Goal: Task Accomplishment & Management: Use online tool/utility

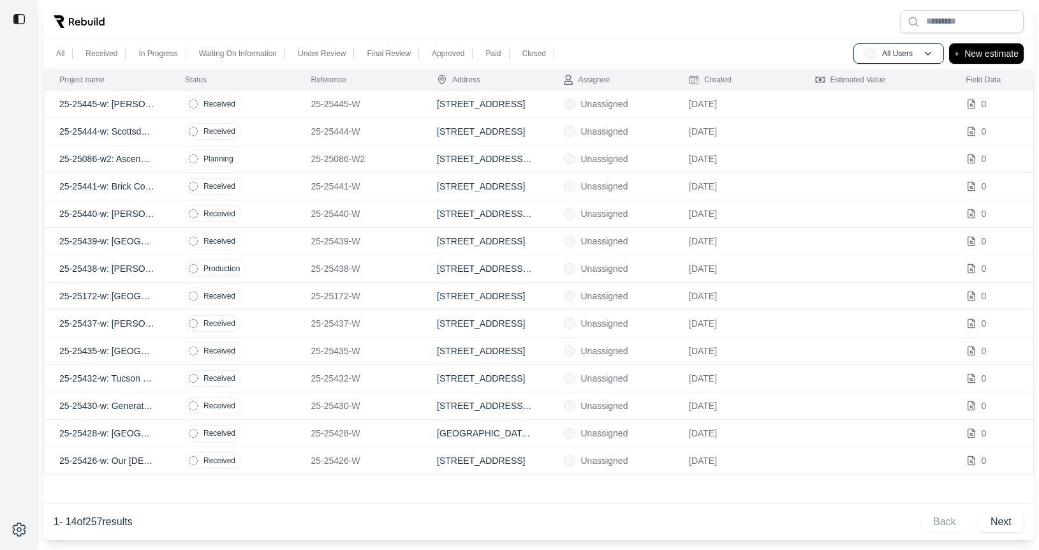
click at [263, 99] on td "Received" at bounding box center [233, 104] width 126 height 27
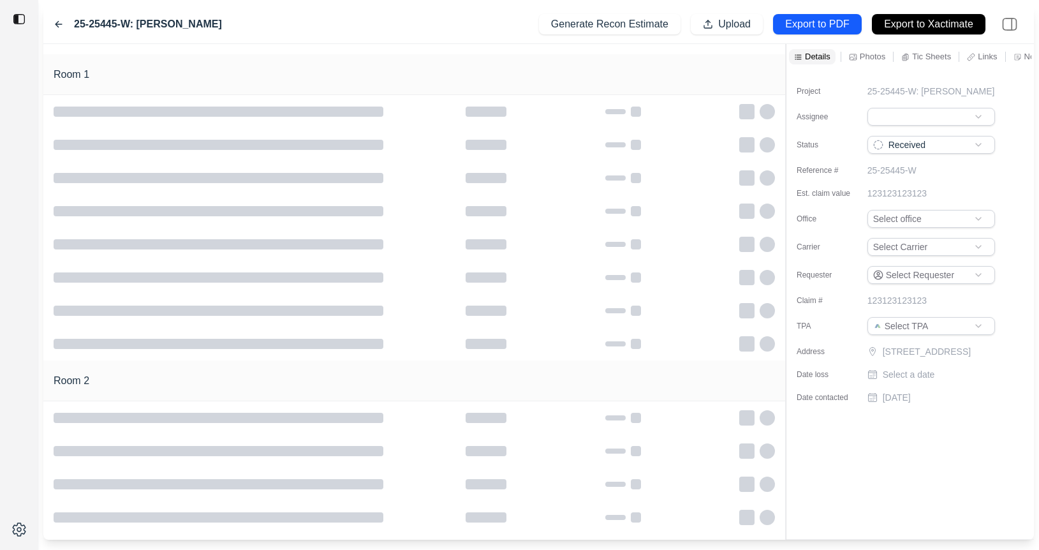
click at [55, 25] on icon at bounding box center [59, 24] width 10 height 10
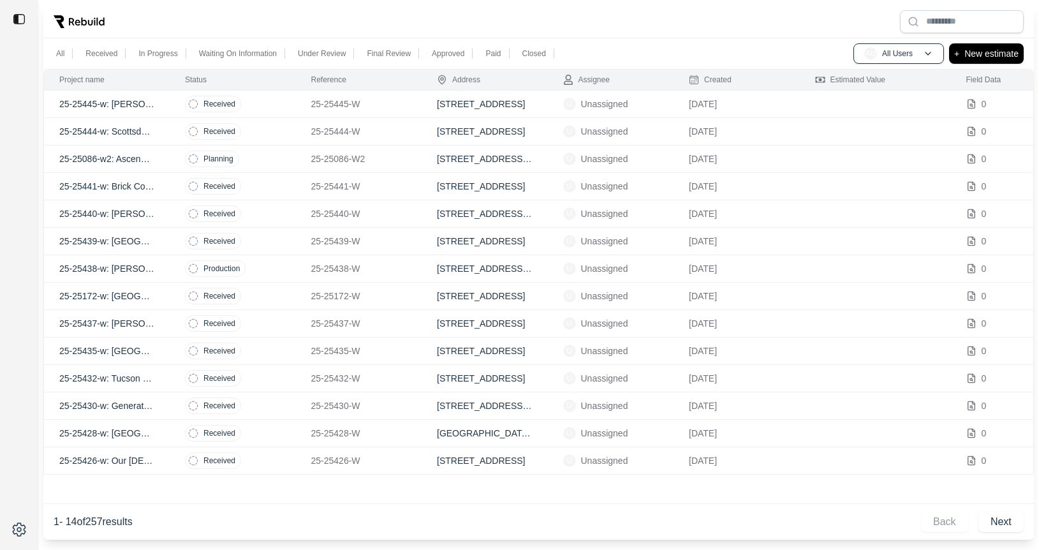
click at [275, 409] on td "Received" at bounding box center [233, 405] width 126 height 27
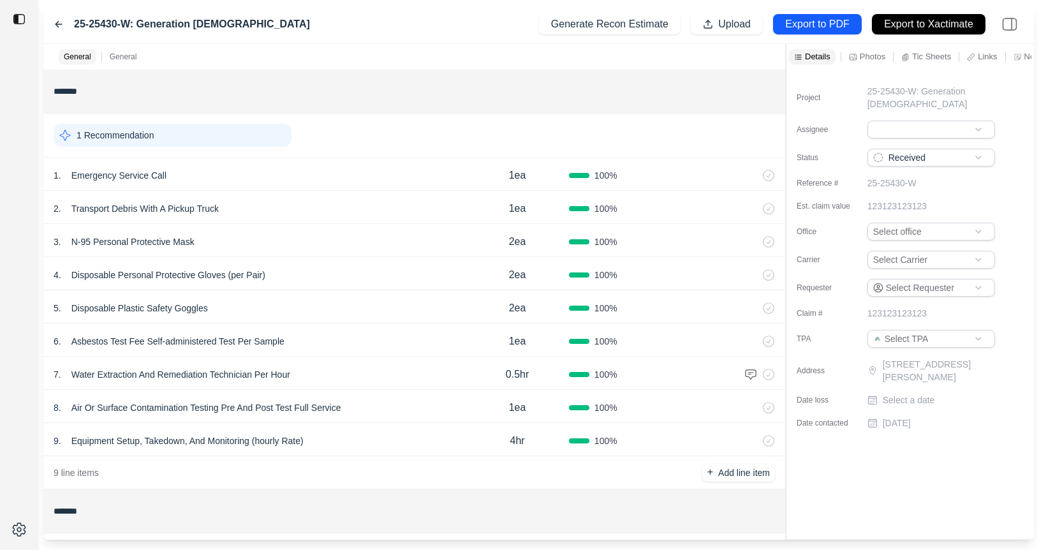
click at [52, 25] on div "25-25430-W: Generation Church Generate Recon Estimate Upload Export to PDF Expo…" at bounding box center [538, 24] width 990 height 39
click at [55, 23] on icon at bounding box center [59, 24] width 10 height 10
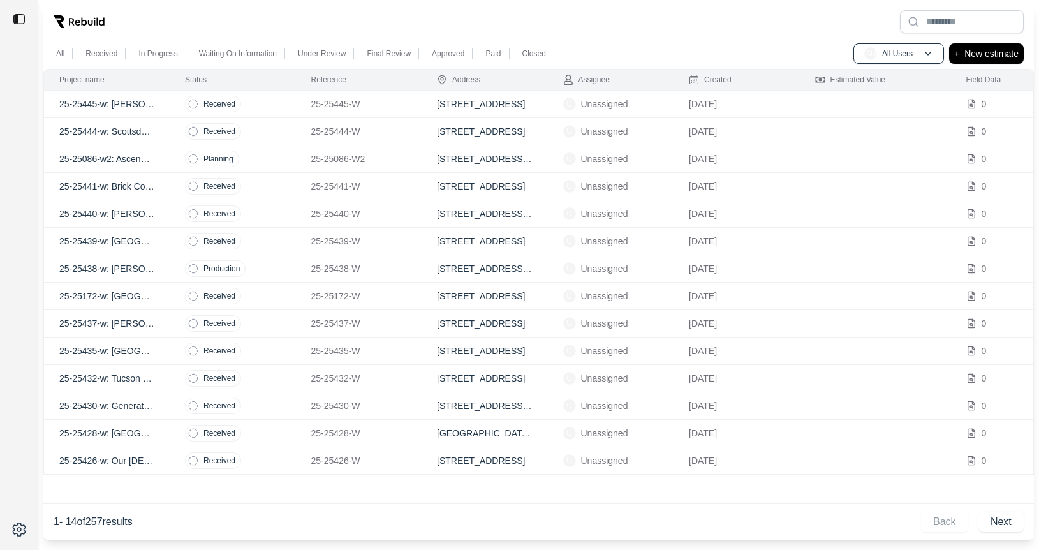
click at [275, 460] on td "Received" at bounding box center [233, 460] width 126 height 27
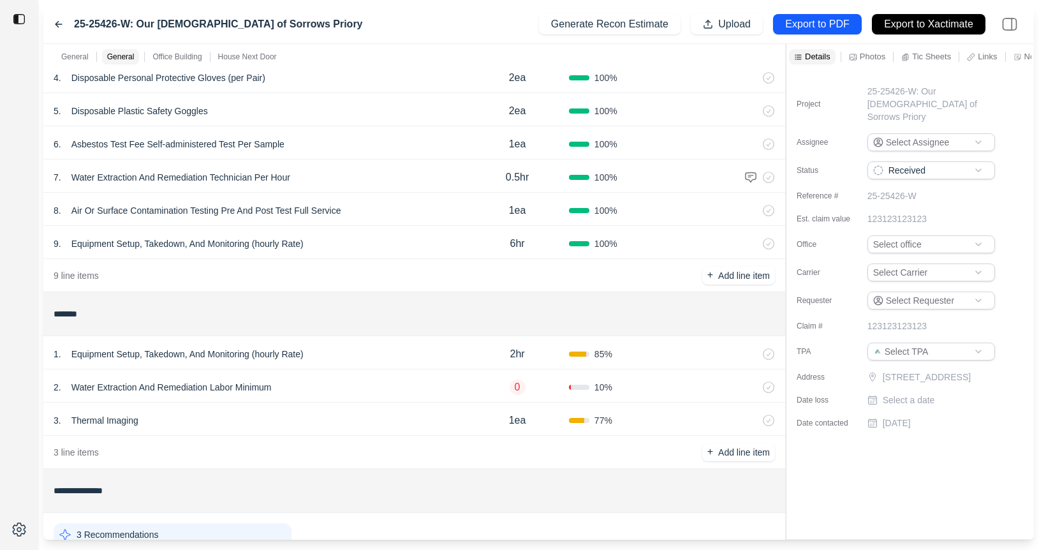
scroll to position [555, 0]
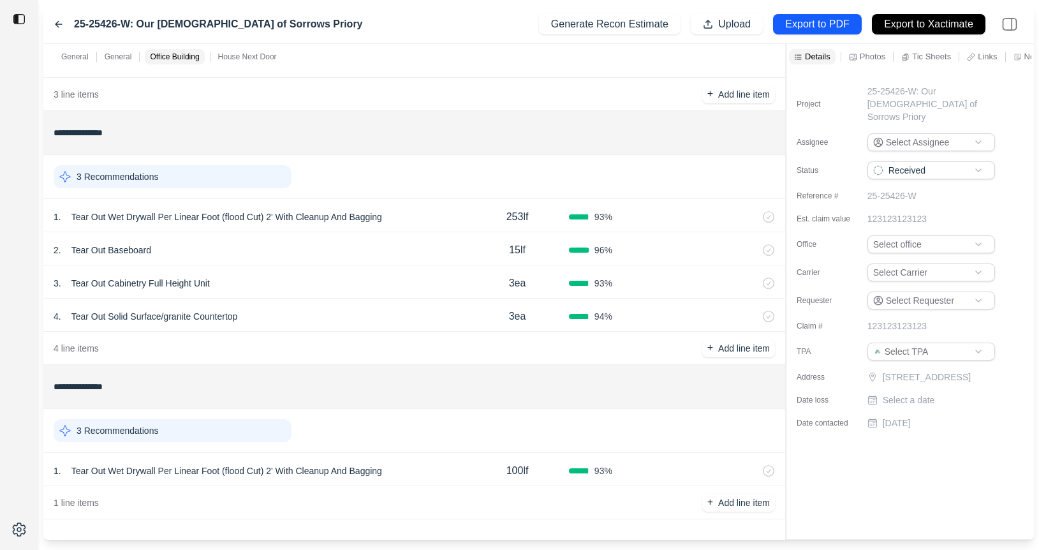
click at [444, 468] on div "1 . Tear Out Wet Drywall Per Linear Foot (flood Cut) 2' With Cleanup And Bagging" at bounding box center [260, 471] width 412 height 18
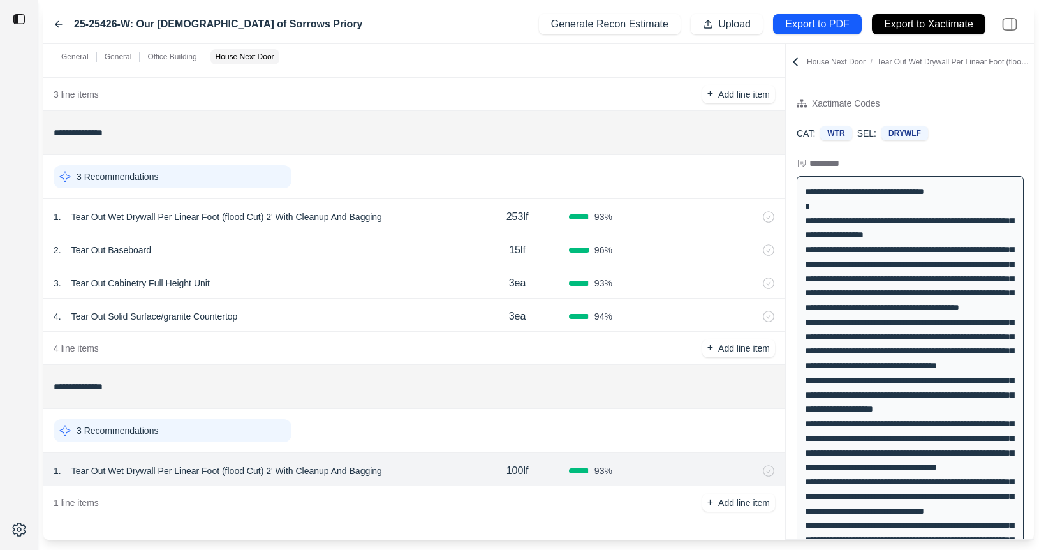
click at [618, 187] on div "**********" at bounding box center [538, 291] width 990 height 495
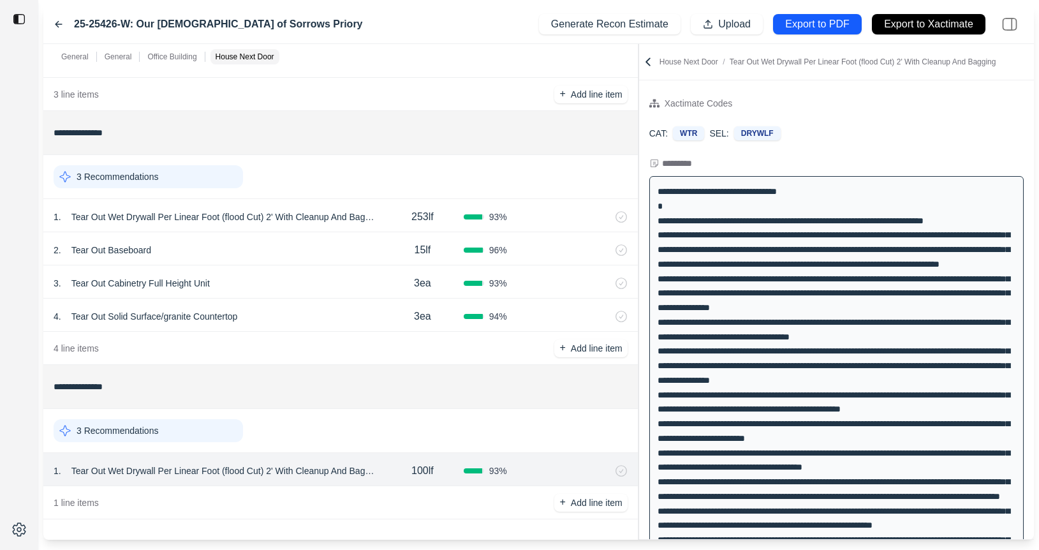
scroll to position [432, 0]
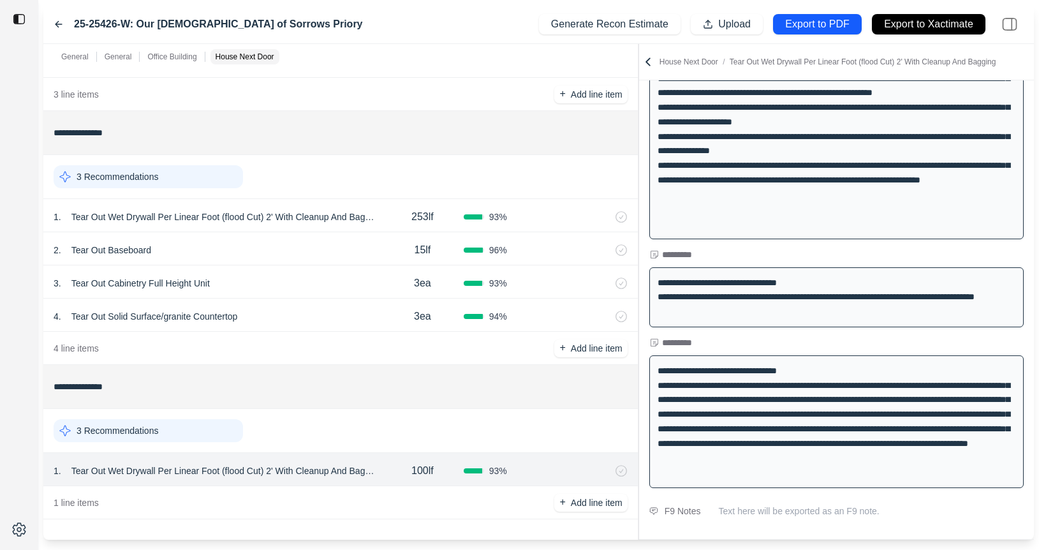
click at [59, 23] on icon at bounding box center [59, 24] width 10 height 10
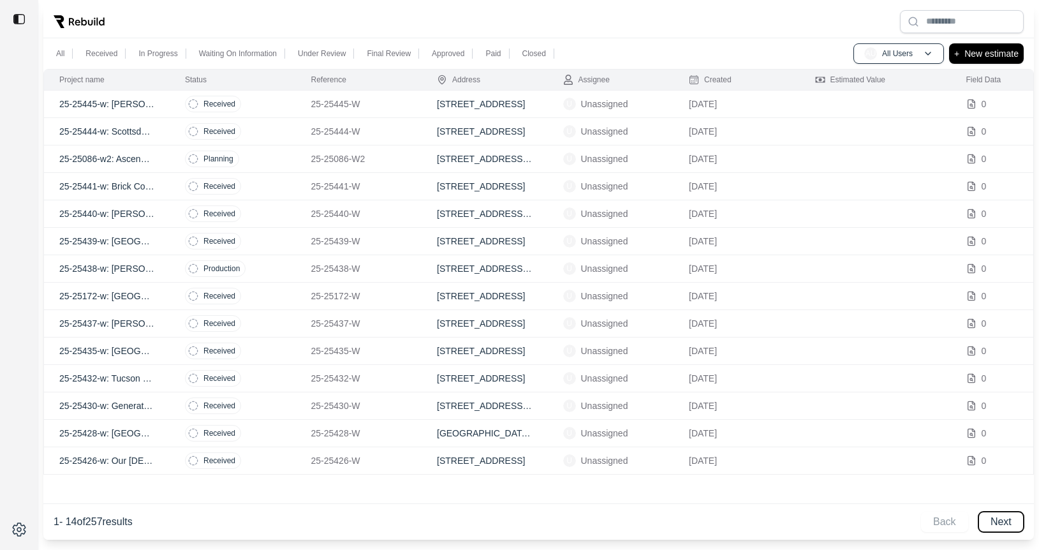
click at [1004, 515] on button "Next" at bounding box center [1000, 521] width 45 height 20
click at [272, 237] on td "Received" at bounding box center [233, 241] width 126 height 27
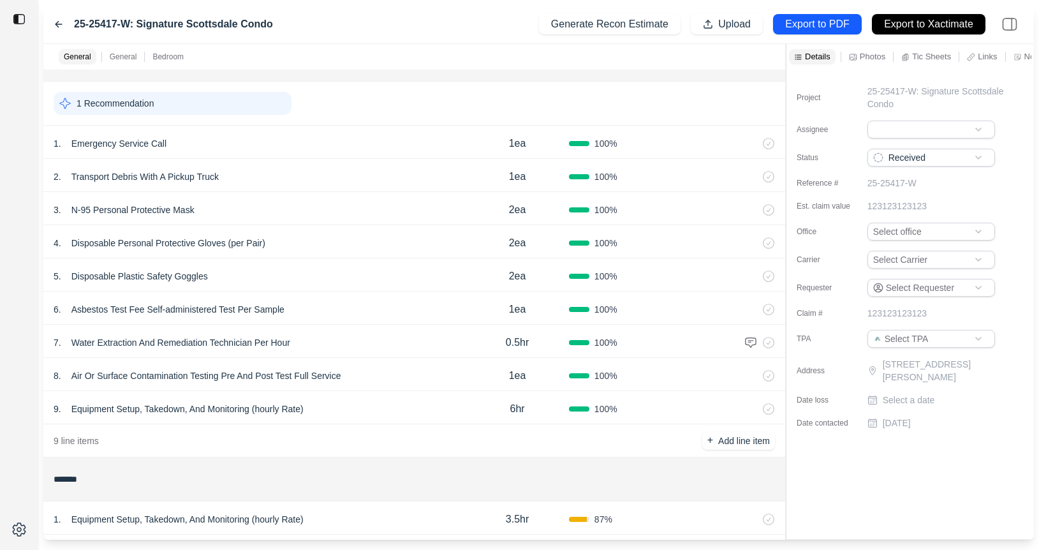
scroll to position [29, 0]
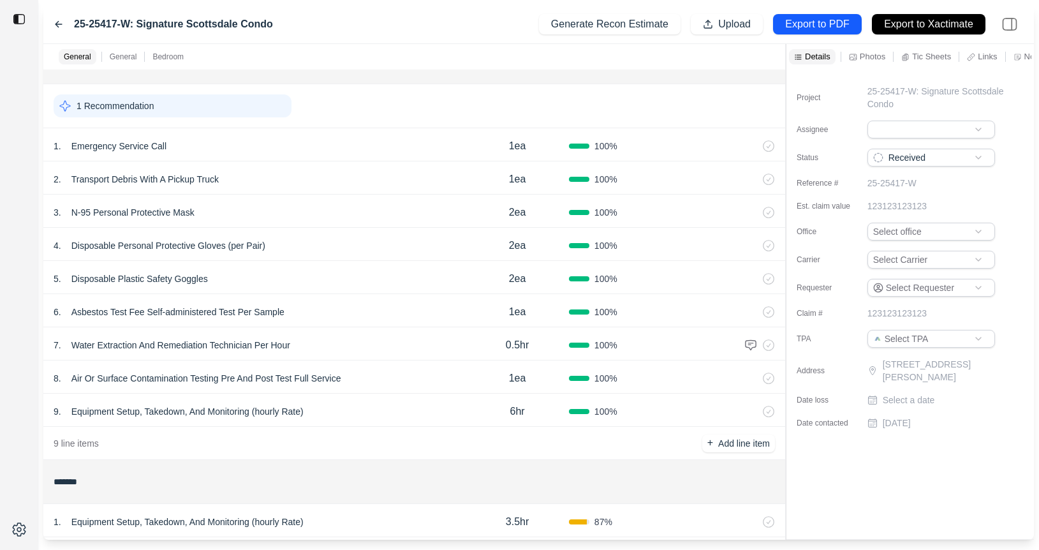
click at [55, 19] on icon at bounding box center [59, 24] width 10 height 10
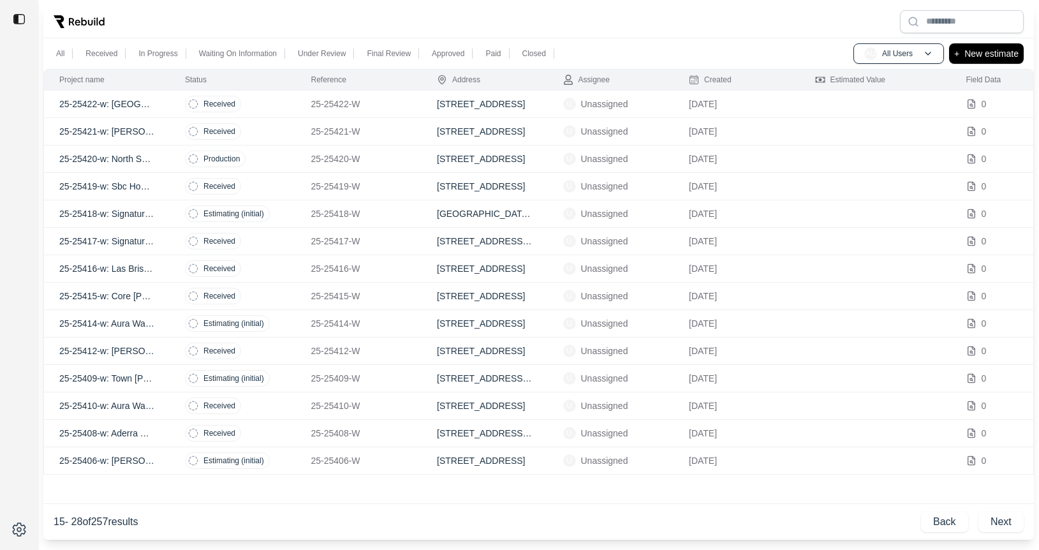
click at [281, 297] on td "Received" at bounding box center [233, 295] width 126 height 27
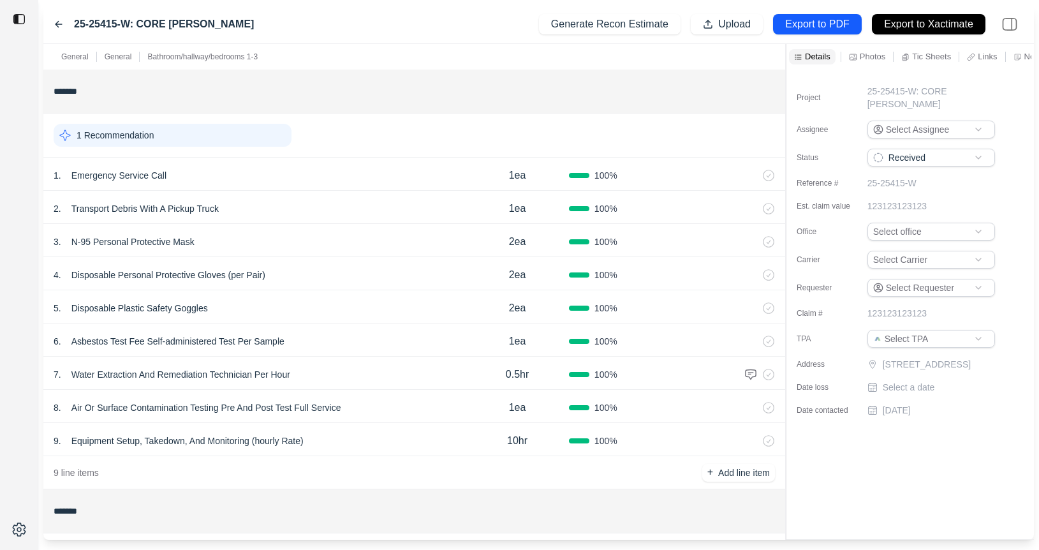
scroll to position [301, 0]
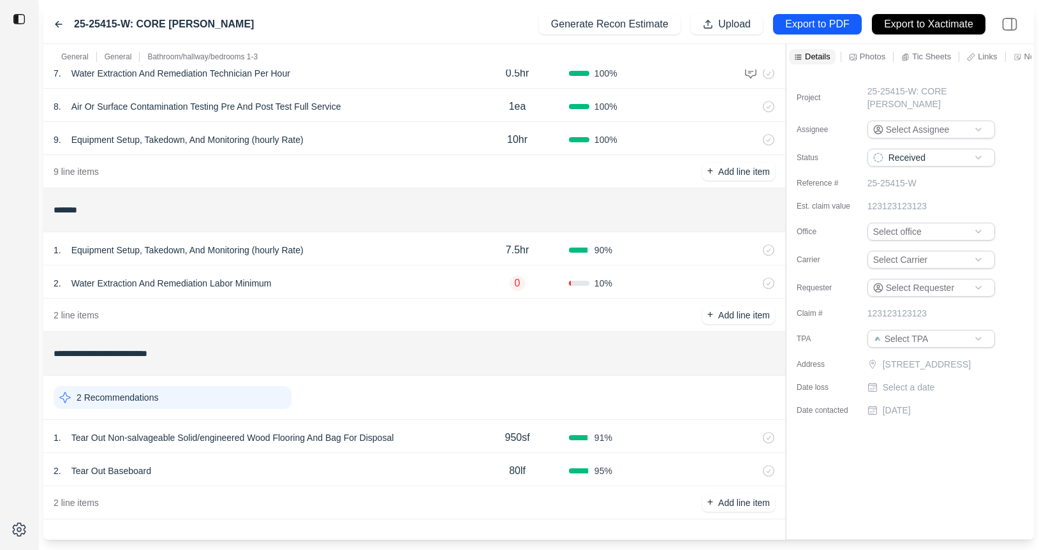
click at [58, 17] on div "25-25415-W: CORE Melanie Gallagher" at bounding box center [154, 24] width 200 height 15
click at [59, 24] on icon at bounding box center [58, 25] width 6 height 6
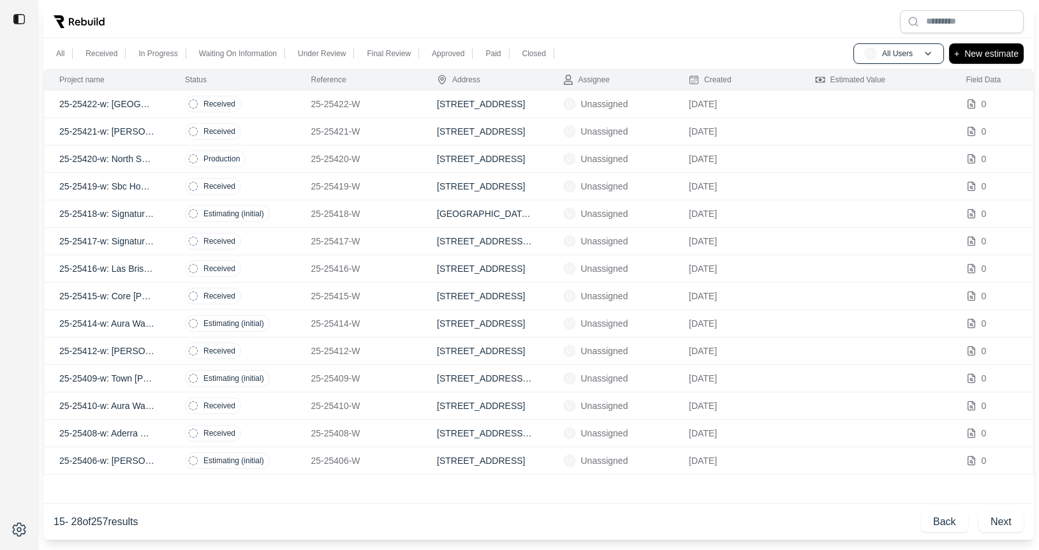
click at [293, 286] on td "Received" at bounding box center [233, 295] width 126 height 27
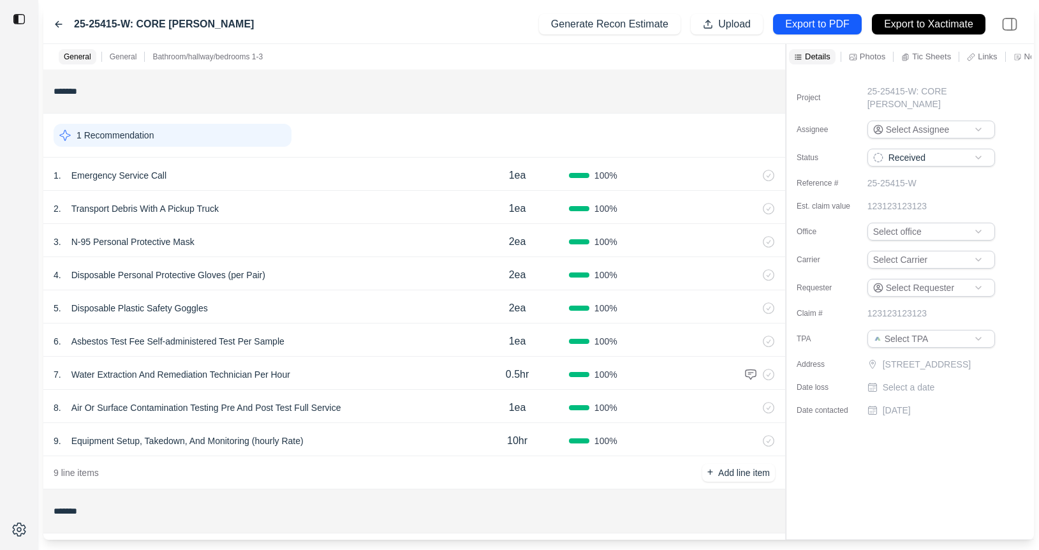
scroll to position [301, 0]
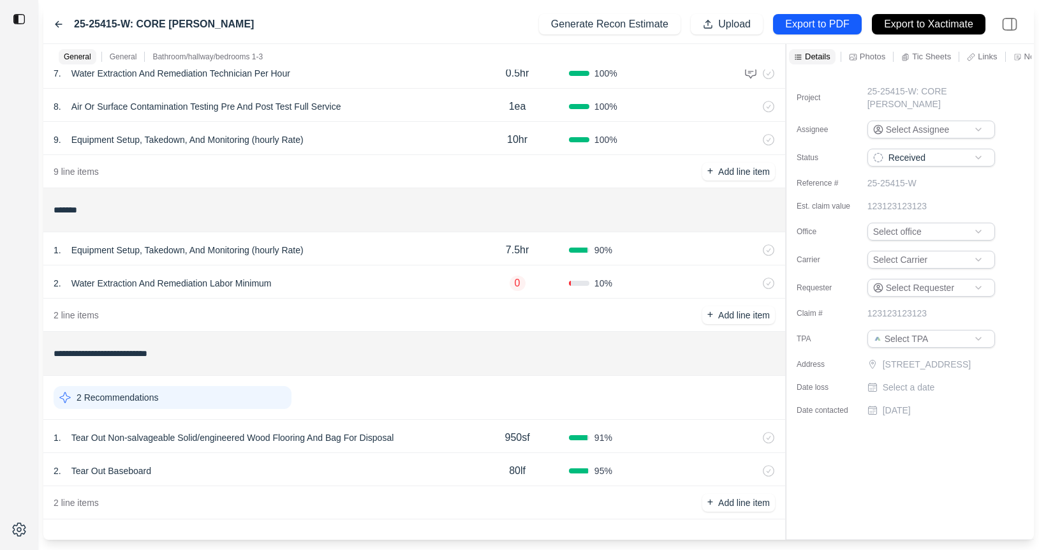
click at [432, 464] on div "2 . Tear Out Baseboard" at bounding box center [260, 471] width 412 height 18
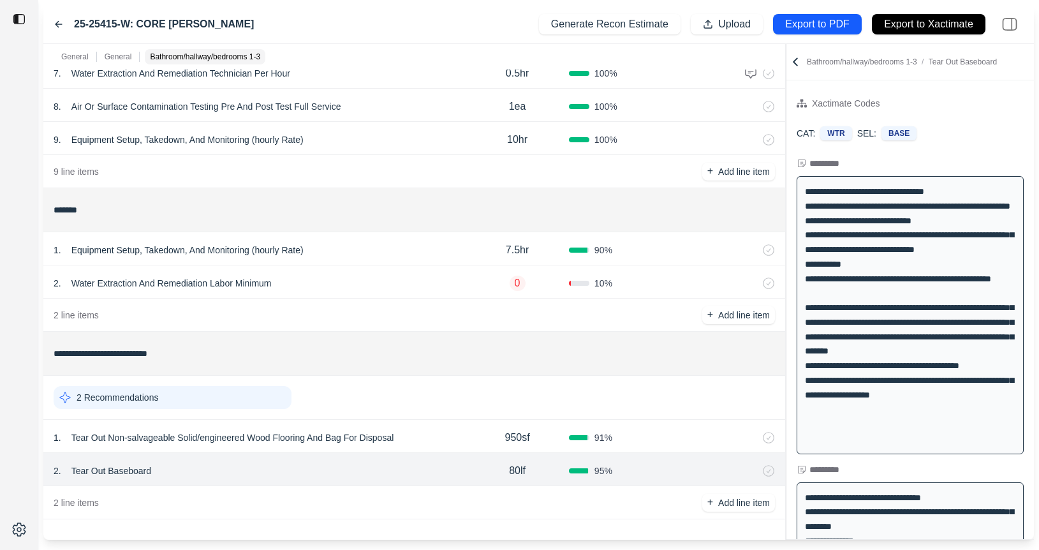
click at [534, 251] on div "**********" at bounding box center [538, 291] width 990 height 495
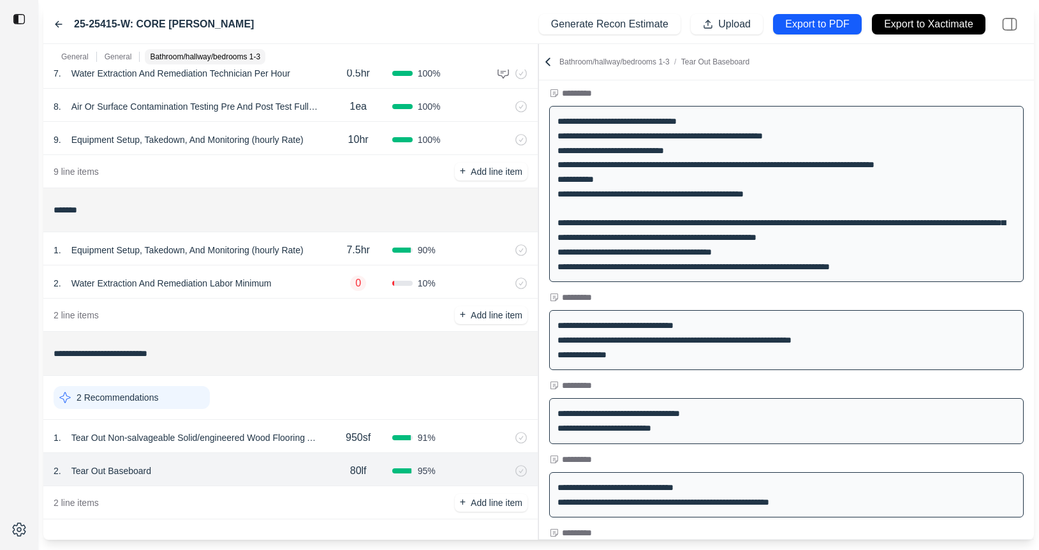
scroll to position [0, 0]
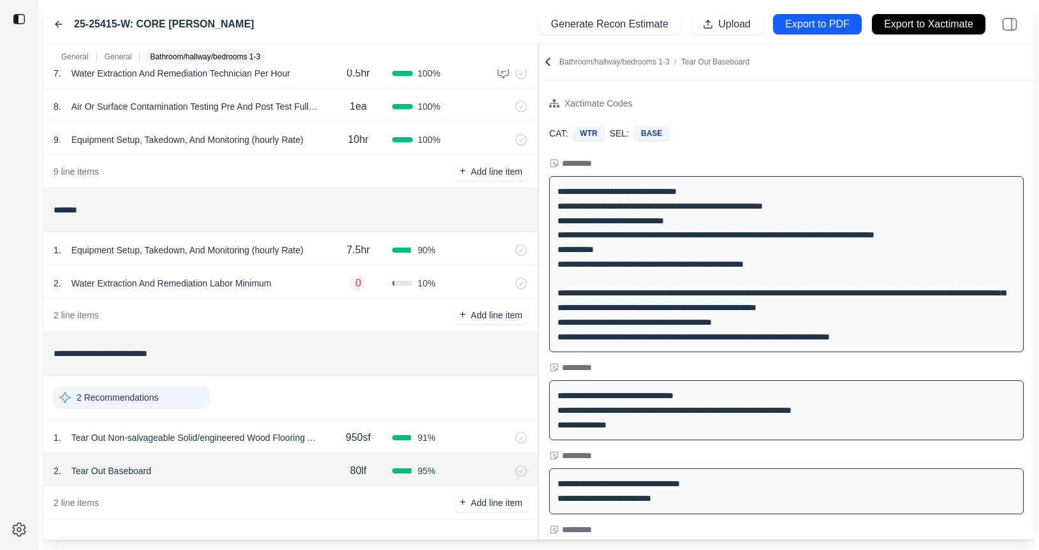
click at [551, 164] on div "**********" at bounding box center [538, 291] width 990 height 495
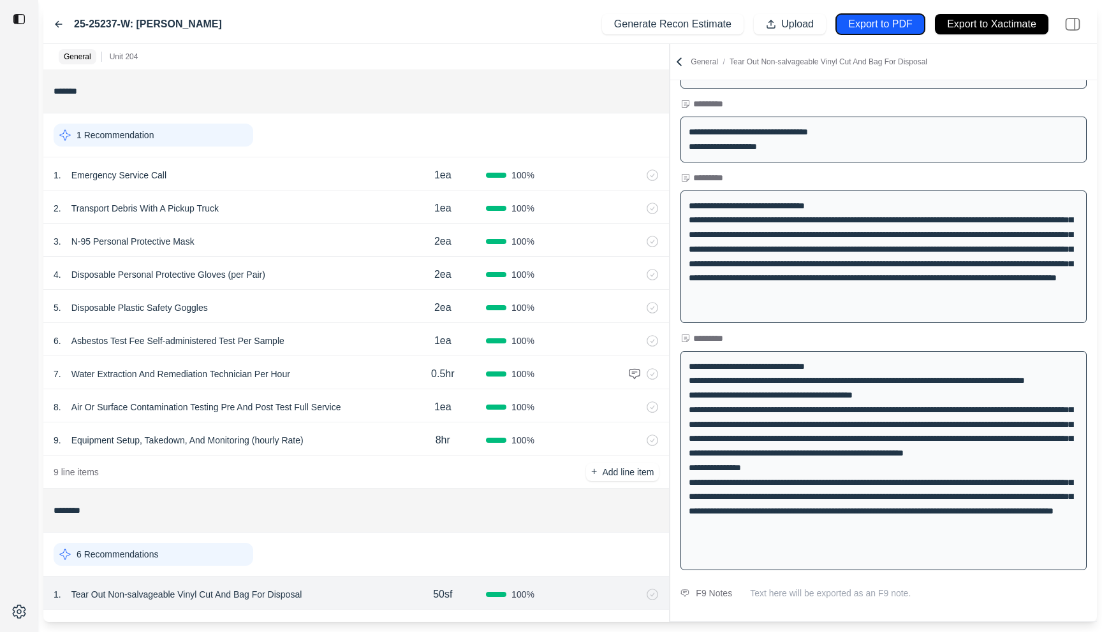
click at [881, 26] on p "Export to PDF" at bounding box center [880, 24] width 64 height 15
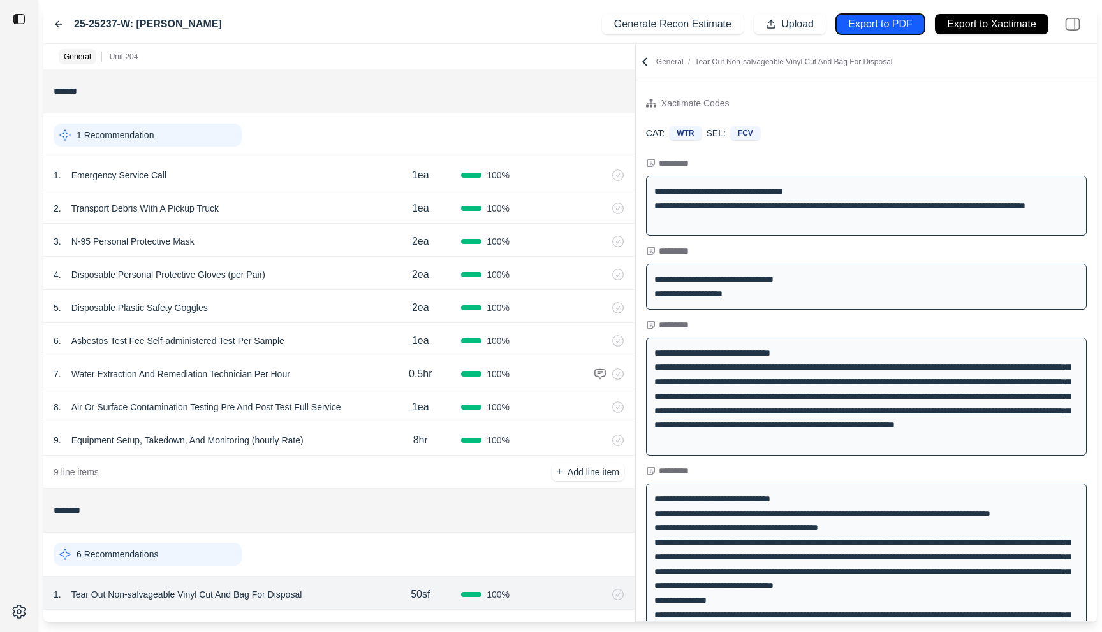
click at [621, 80] on div "General Unit 204 ******* 1 Recommendation 1 . Emergency Service Call 1ea 100 % …" at bounding box center [569, 333] width 1053 height 578
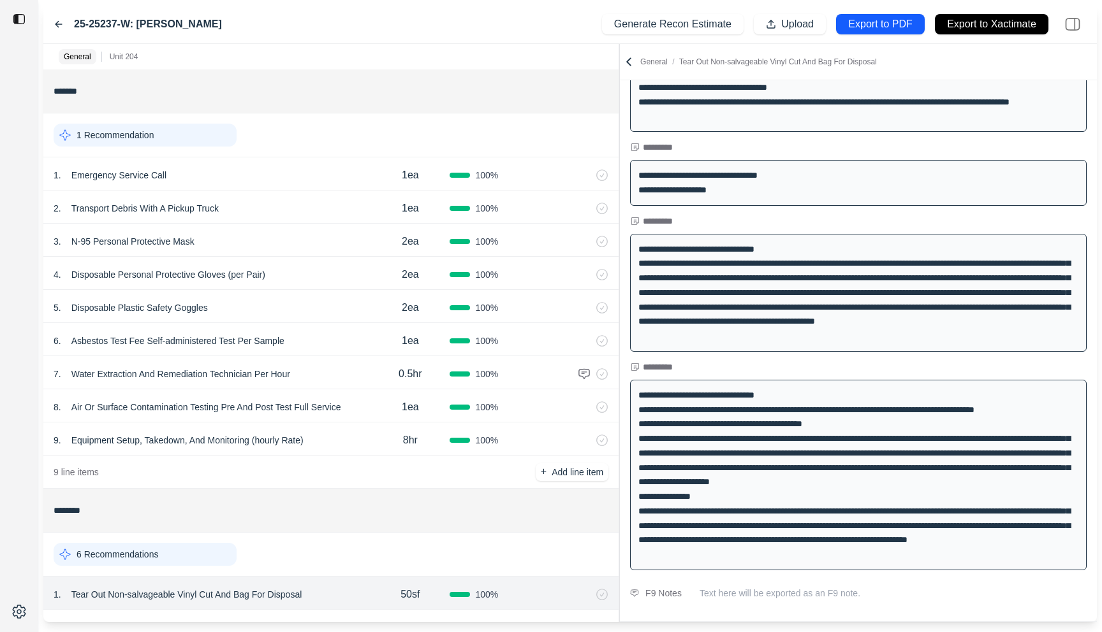
click at [625, 59] on icon at bounding box center [628, 61] width 13 height 13
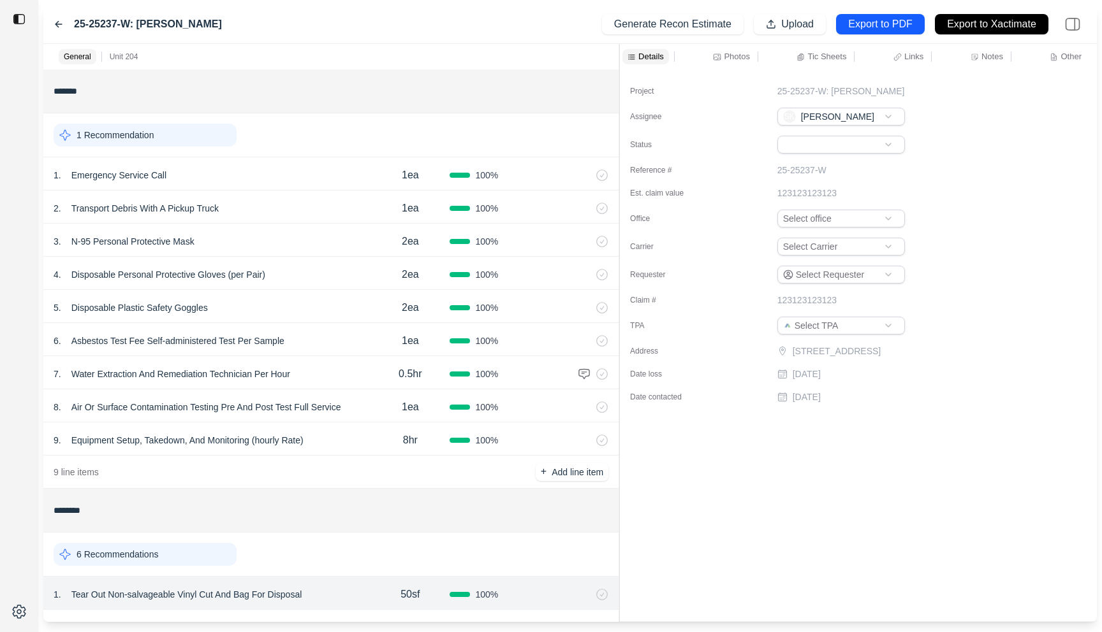
click at [984, 59] on p "Notes" at bounding box center [992, 56] width 22 height 11
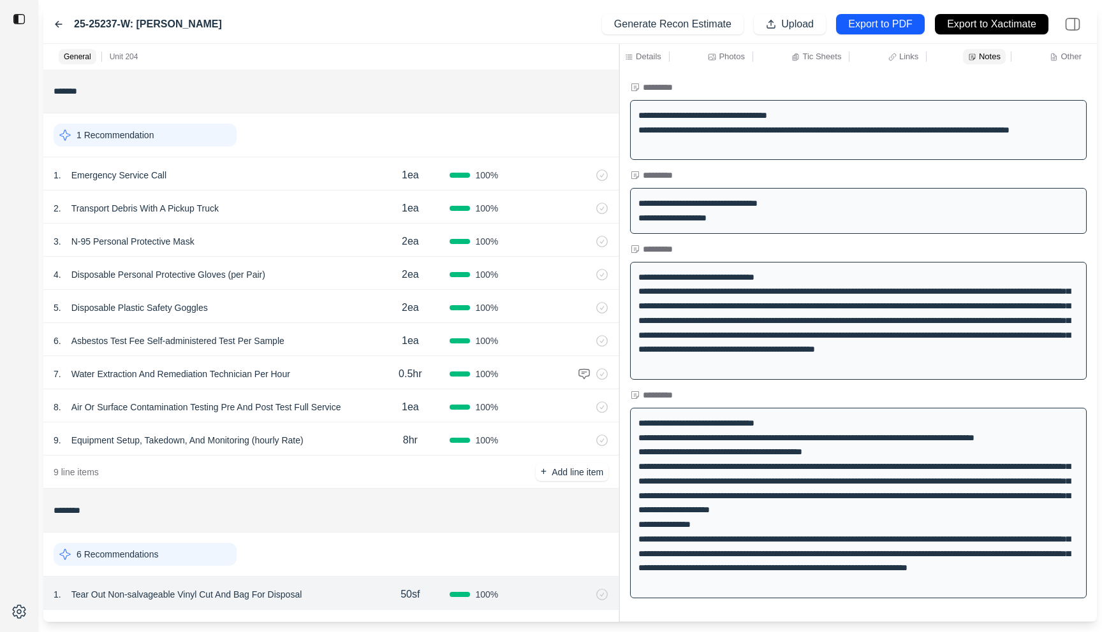
click at [619, 142] on div at bounding box center [619, 333] width 1 height 578
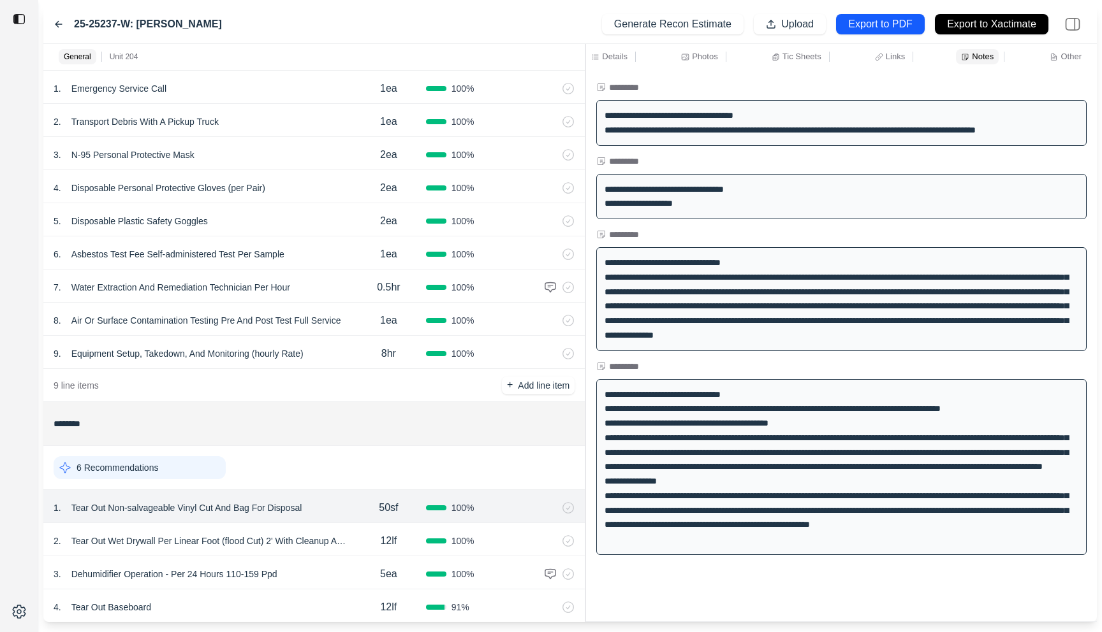
scroll to position [141, 0]
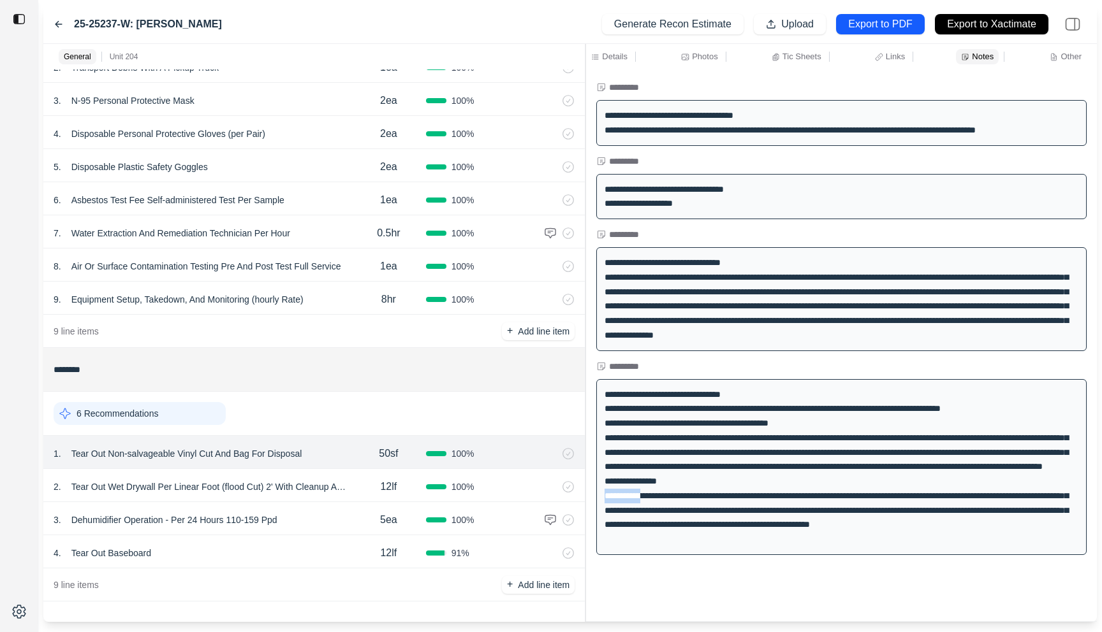
drag, startPoint x: 604, startPoint y: 509, endPoint x: 656, endPoint y: 510, distance: 51.6
click at [656, 510] on div "**********" at bounding box center [841, 467] width 490 height 176
click at [776, 549] on div "**********" at bounding box center [841, 345] width 511 height 552
drag, startPoint x: 606, startPoint y: 525, endPoint x: 763, endPoint y: 529, distance: 156.9
click at [763, 529] on div "**********" at bounding box center [841, 467] width 490 height 176
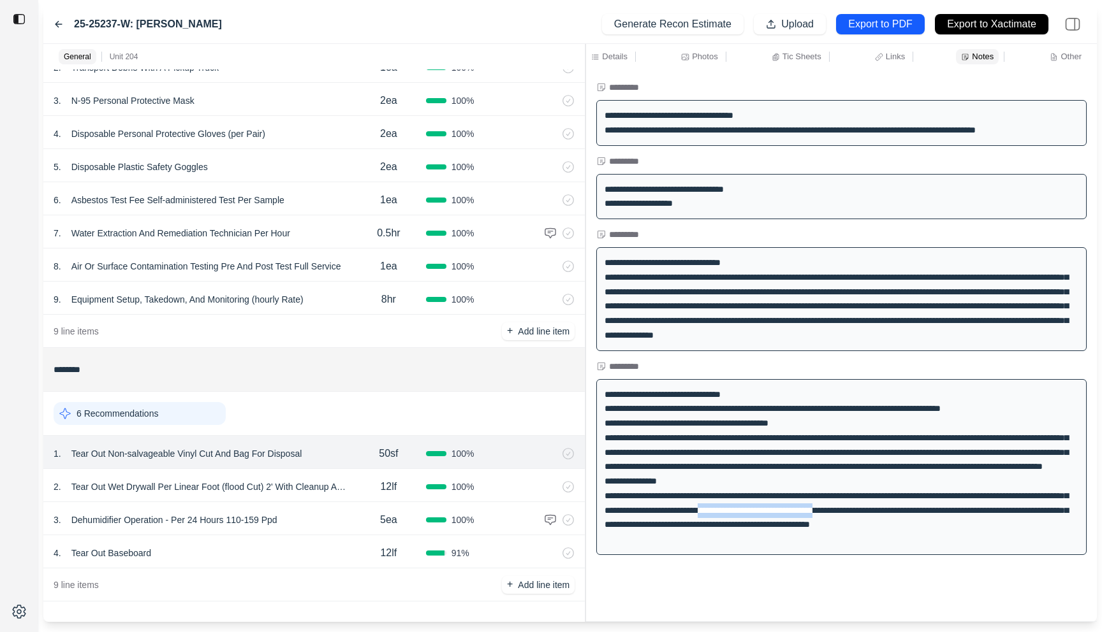
drag, startPoint x: 824, startPoint y: 527, endPoint x: 968, endPoint y: 529, distance: 143.5
click at [968, 528] on div "**********" at bounding box center [841, 467] width 490 height 176
click at [314, 549] on div "4 . Tear Out Baseboard" at bounding box center [203, 553] width 298 height 18
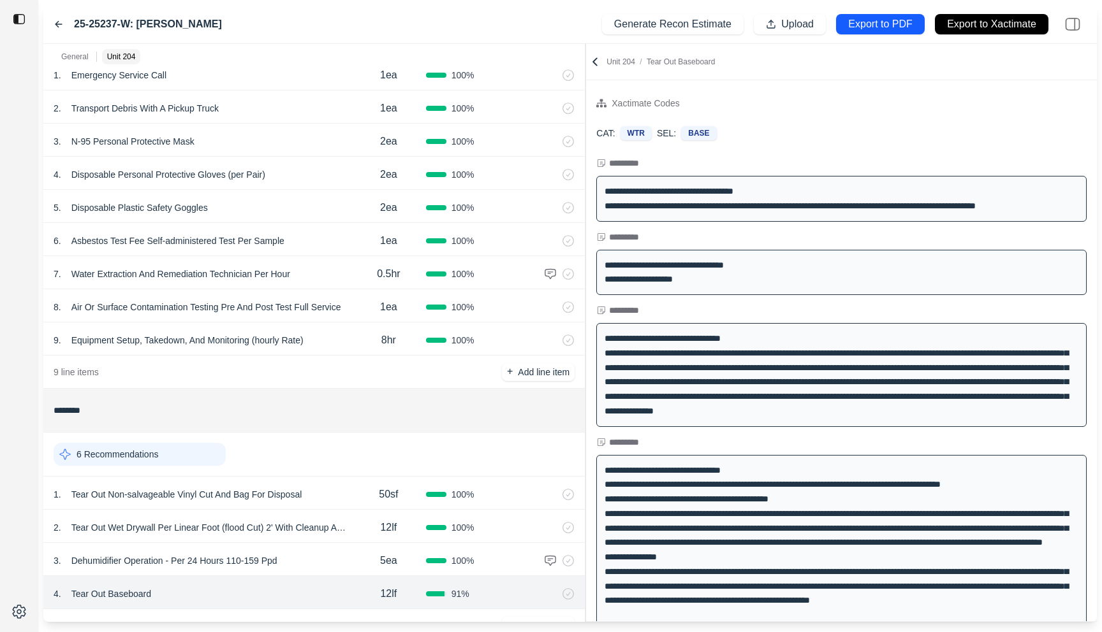
scroll to position [101, 0]
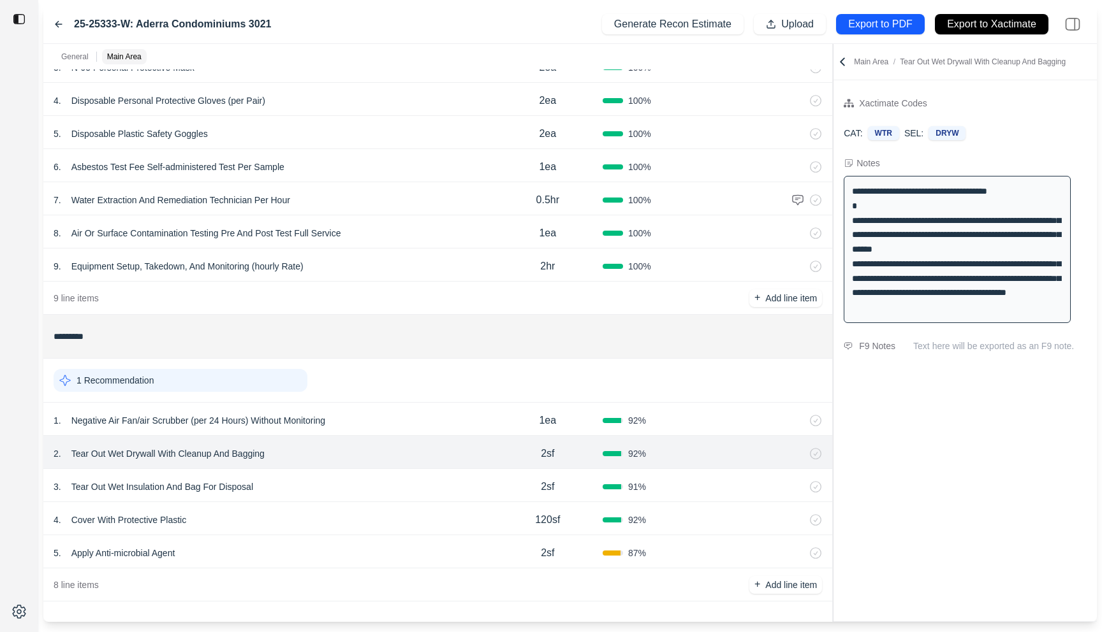
scroll to position [174, 0]
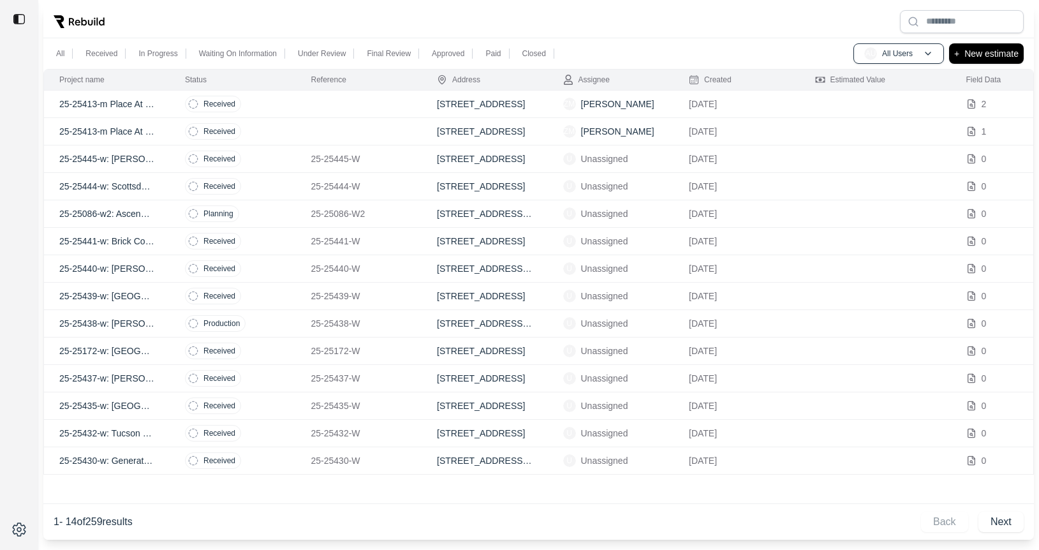
click at [321, 140] on td at bounding box center [359, 131] width 126 height 27
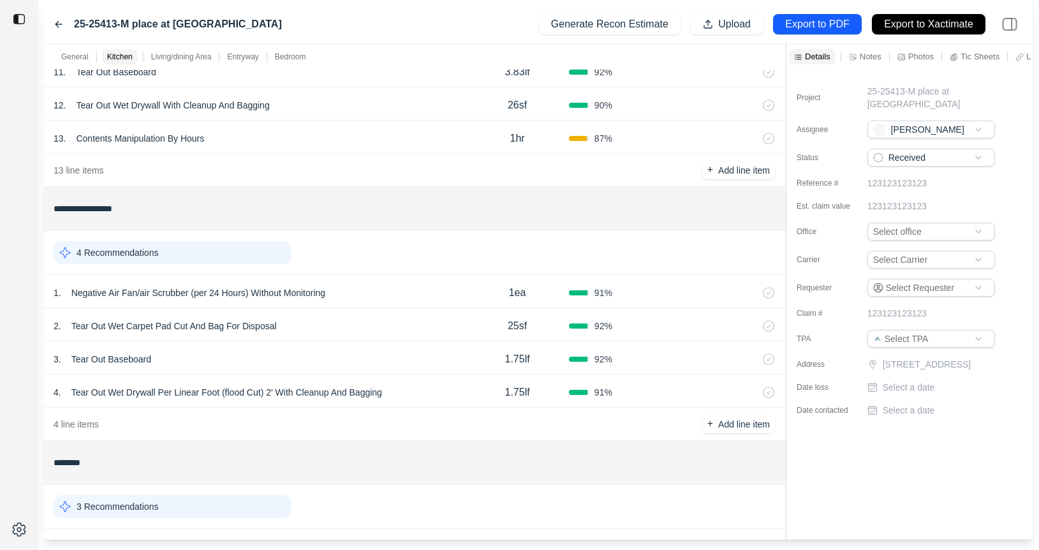
scroll to position [1068, 0]
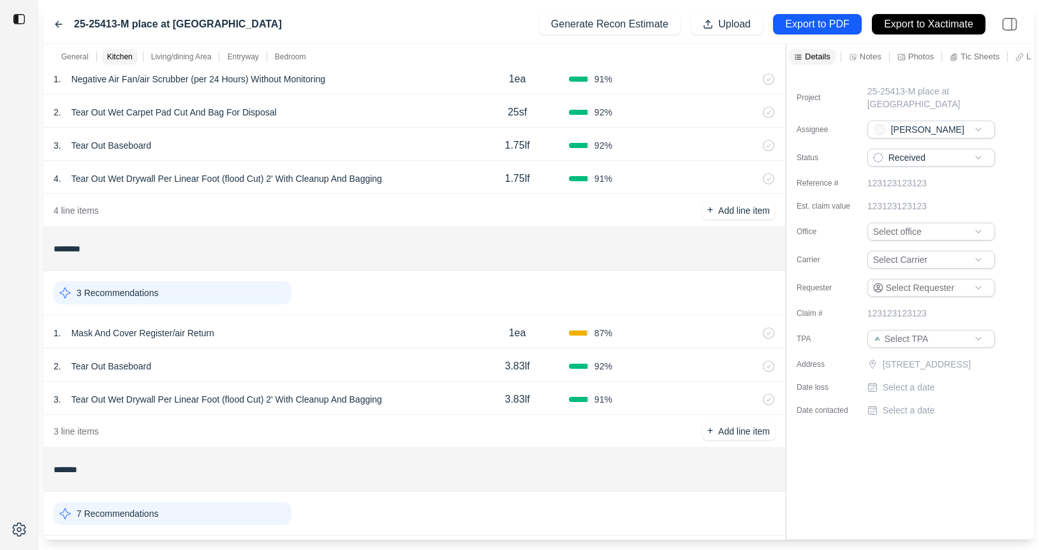
click at [329, 330] on div "1 . Mask And Cover Register/air Return" at bounding box center [260, 333] width 412 height 18
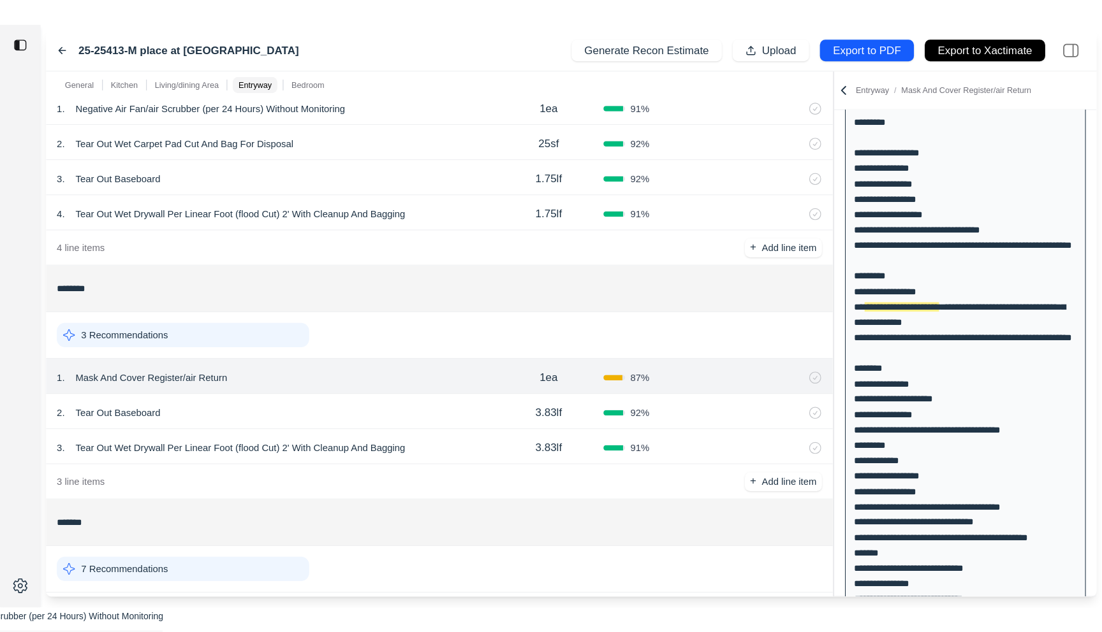
scroll to position [346, 0]
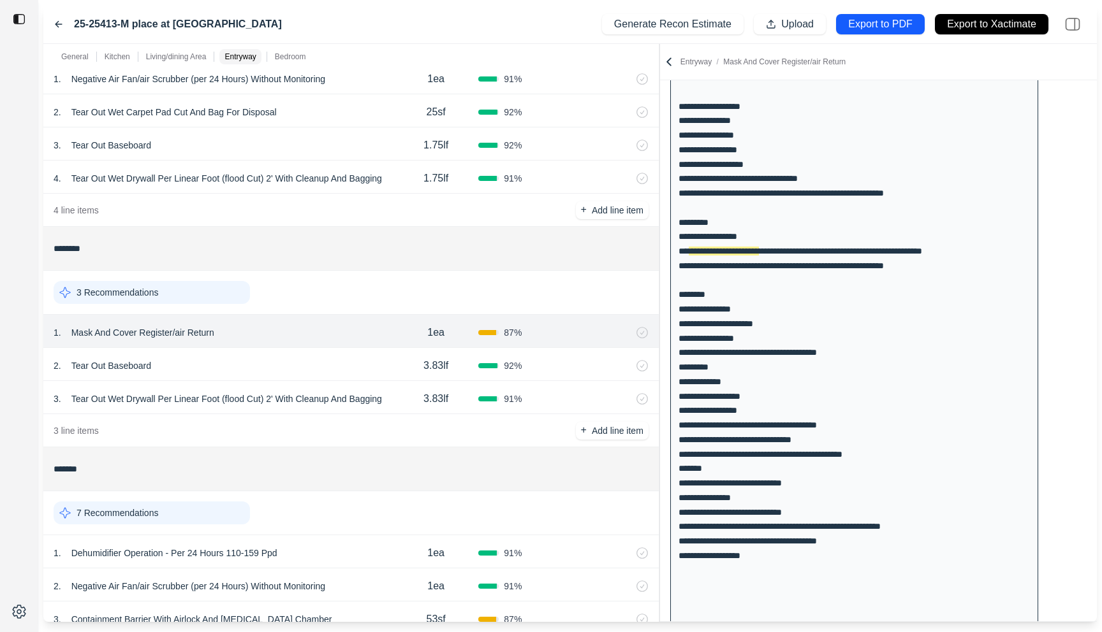
click at [632, 147] on div "General Kitchen Living/dining Area Entryway Bedroom ******* 1 Recommendation 1 …" at bounding box center [569, 333] width 1053 height 578
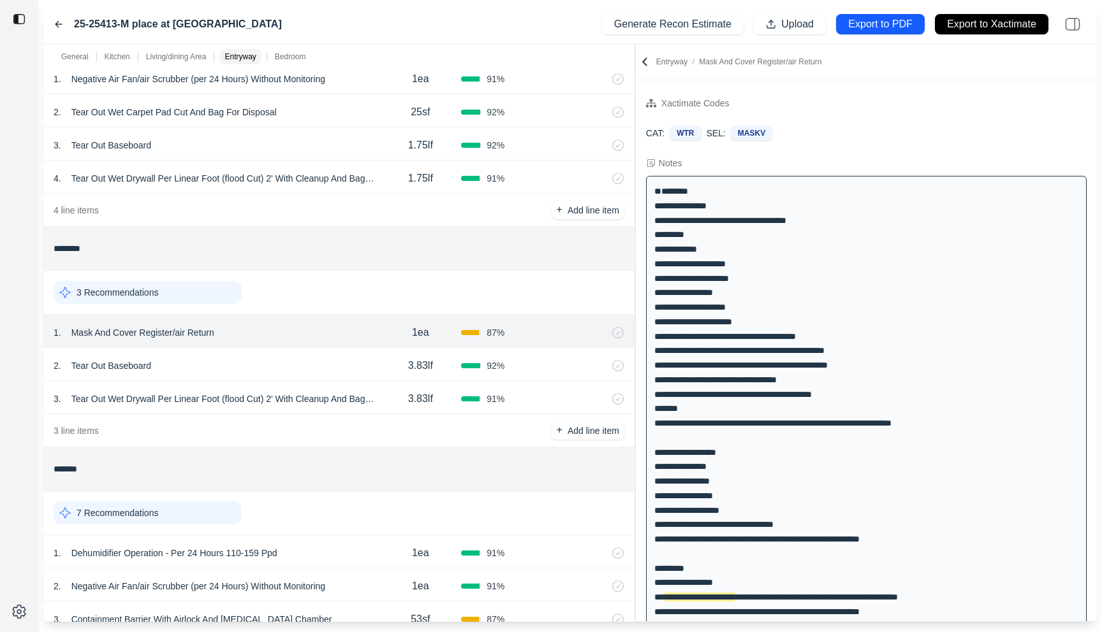
scroll to position [1466, 0]
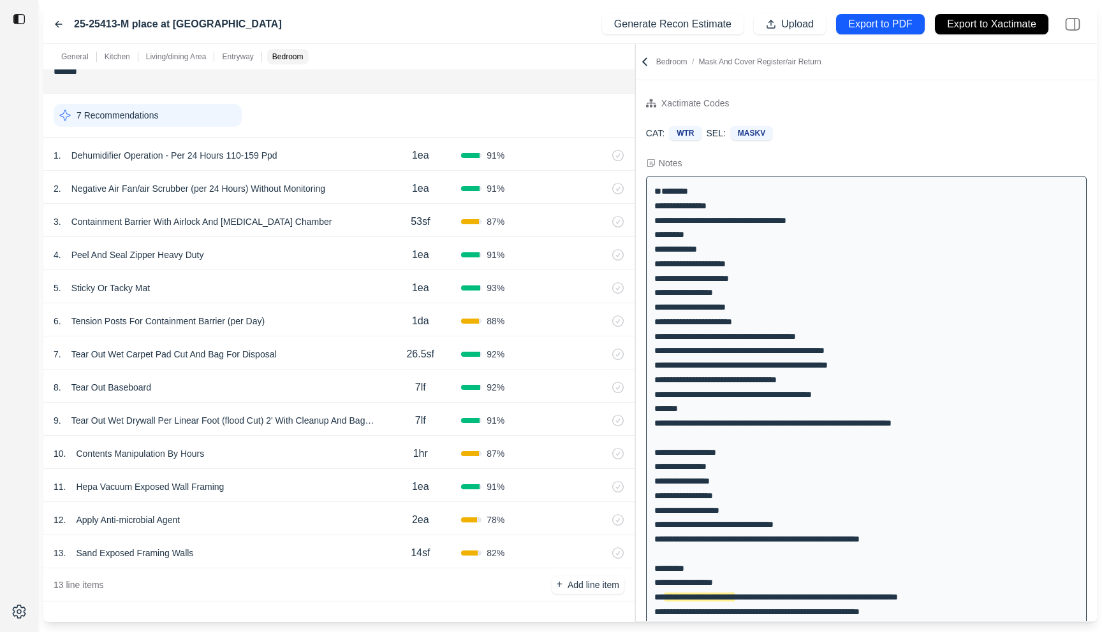
click at [316, 367] on div "7 . Tear Out Wet Carpet Pad Cut And Bag For Disposal 26.5sf 92 %" at bounding box center [338, 353] width 591 height 33
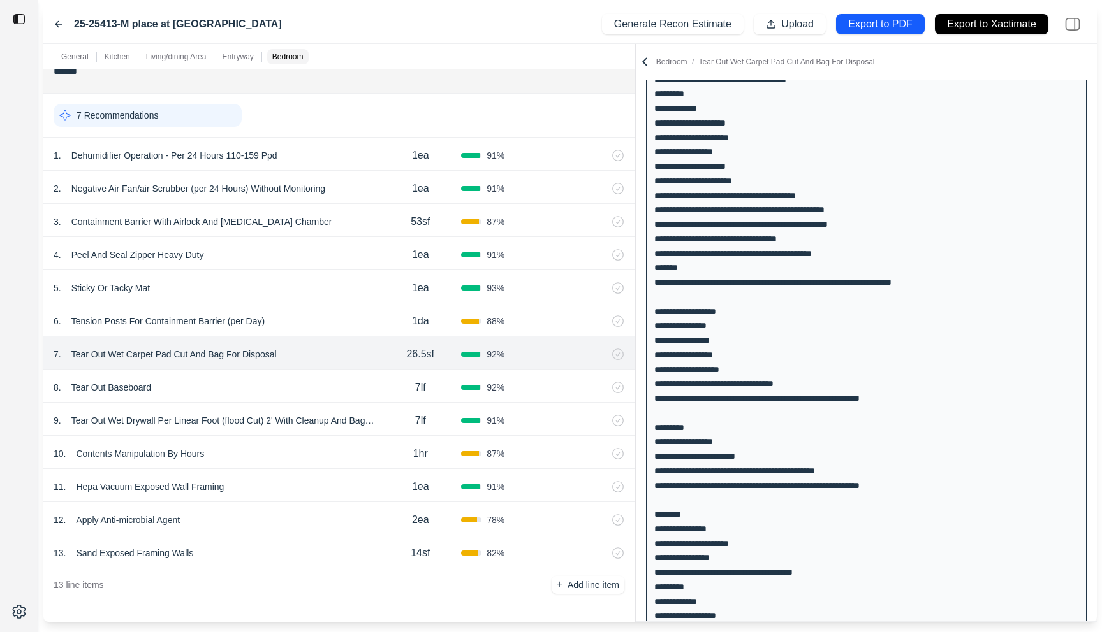
scroll to position [326, 0]
